Goal: Task Accomplishment & Management: Manage account settings

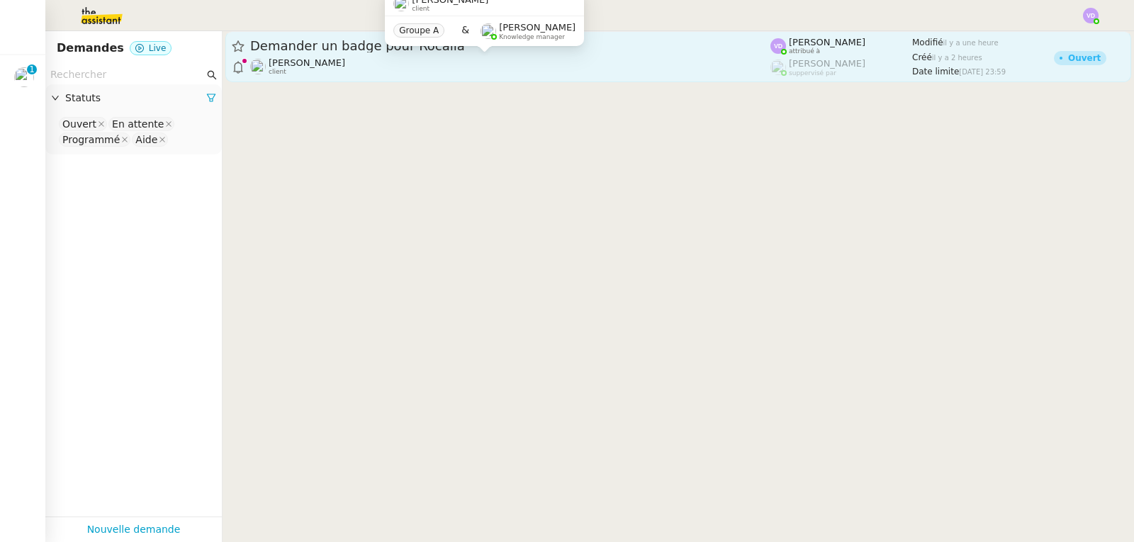
click at [407, 59] on div "[PERSON_NAME] client" at bounding box center [510, 66] width 520 height 18
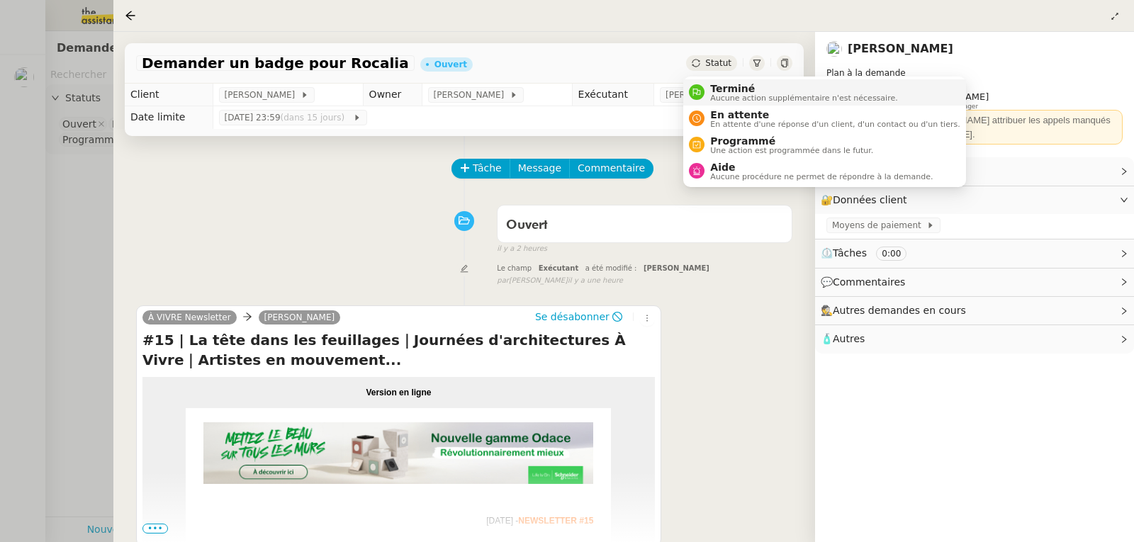
click at [723, 97] on span "Aucune action supplémentaire n'est nécessaire." at bounding box center [803, 98] width 187 height 8
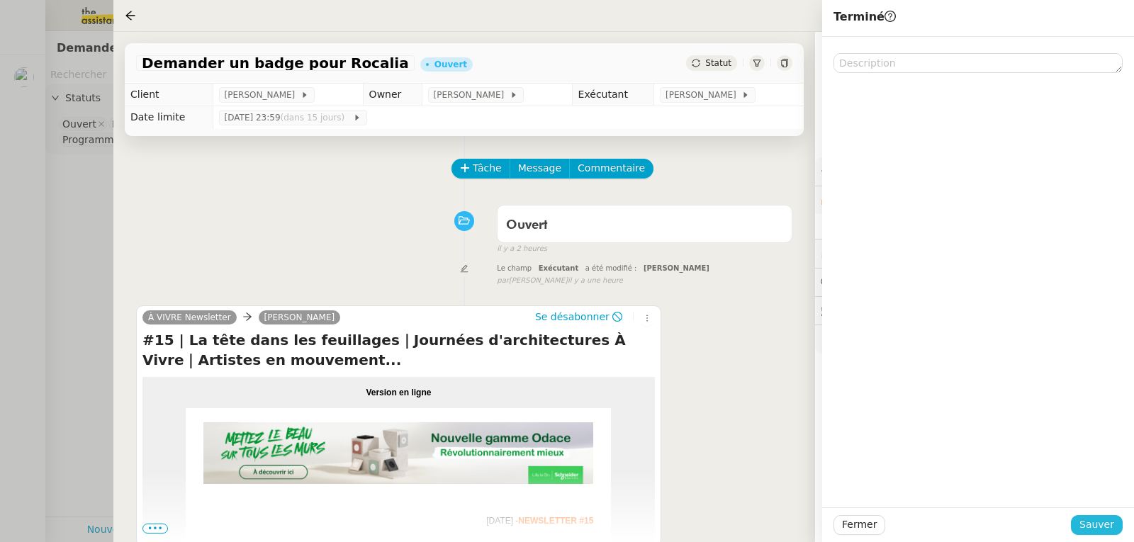
click at [1089, 526] on span "Sauver" at bounding box center [1096, 524] width 35 height 16
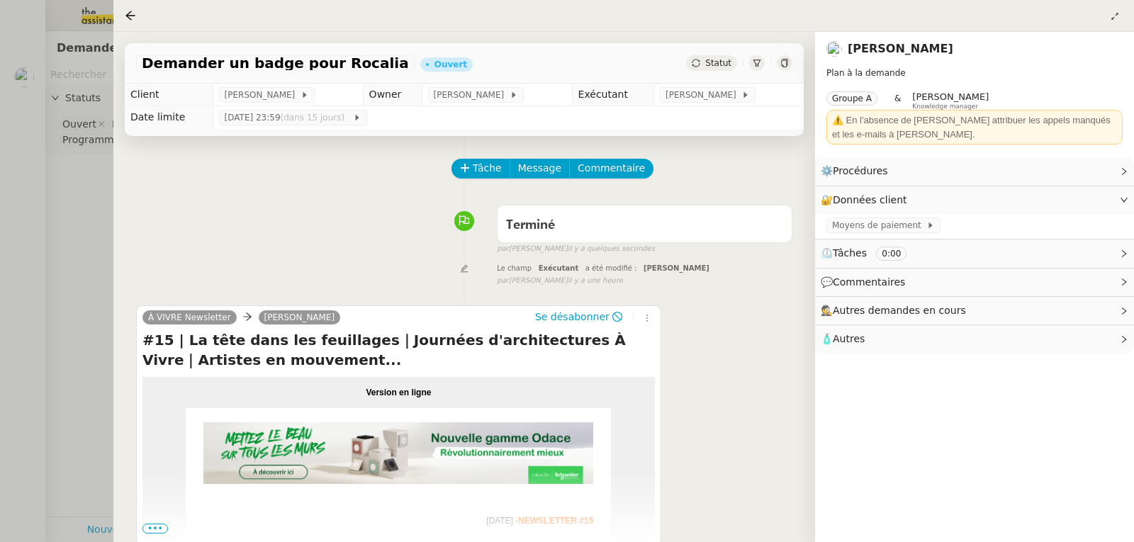
click at [54, 216] on div at bounding box center [567, 271] width 1134 height 542
